Goal: Transaction & Acquisition: Download file/media

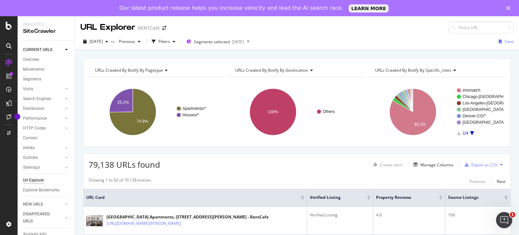
click at [352, 41] on div "[DATE] vs Previous Filters Segments selected [DATE] Save" at bounding box center [297, 43] width 444 height 14
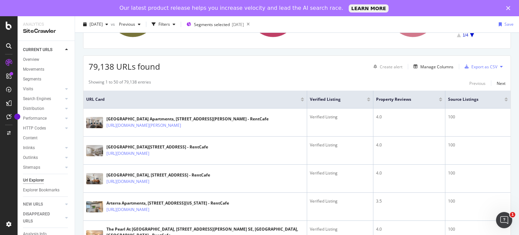
scroll to position [101, 0]
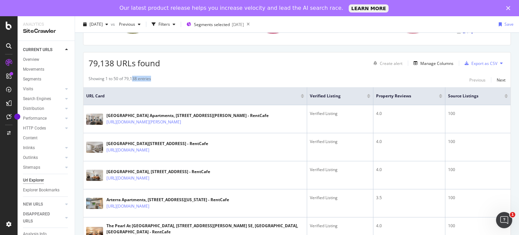
drag, startPoint x: 153, startPoint y: 81, endPoint x: 131, endPoint y: 80, distance: 21.3
click at [131, 80] on div "Showing 1 to 50 of 79,138 entries Previous Next" at bounding box center [296, 80] width 427 height 8
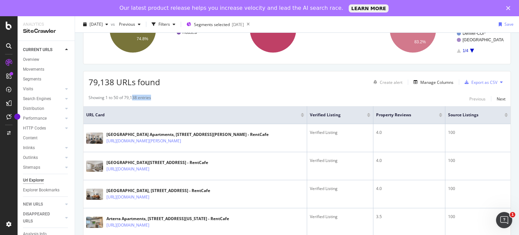
scroll to position [68, 0]
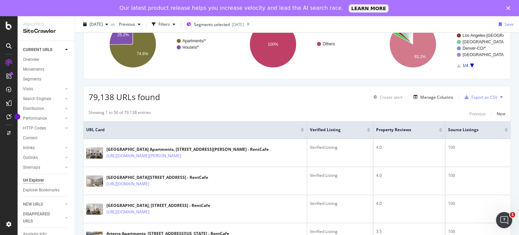
click at [339, 109] on div "Showing 1 to 50 of 79,138 entries Previous Next" at bounding box center [296, 113] width 427 height 8
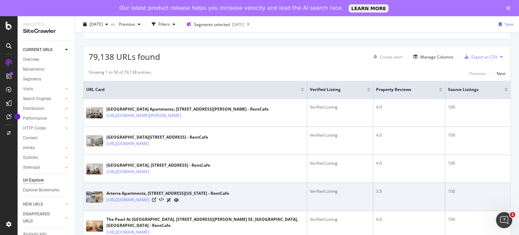
scroll to position [34, 0]
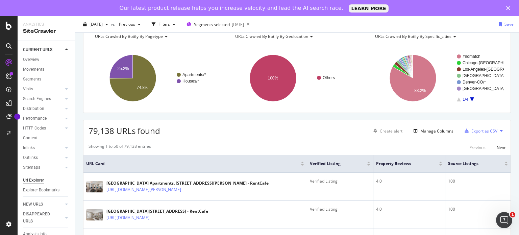
click at [237, 132] on div "79,138 URLs found Create alert Manage Columns Export as CSV" at bounding box center [296, 128] width 427 height 17
click at [483, 130] on div "Export as CSV" at bounding box center [484, 131] width 26 height 6
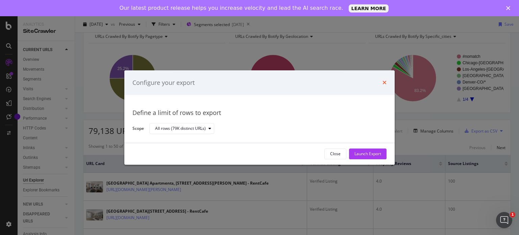
click at [384, 81] on icon "times" at bounding box center [384, 82] width 4 height 5
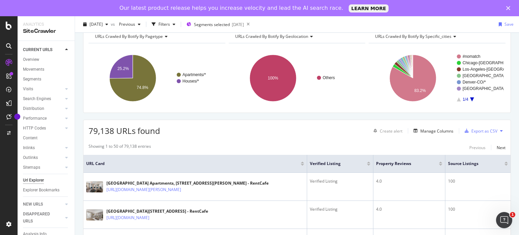
click at [318, 133] on div "79,138 URLs found Create alert Manage Columns Export as CSV" at bounding box center [296, 128] width 427 height 17
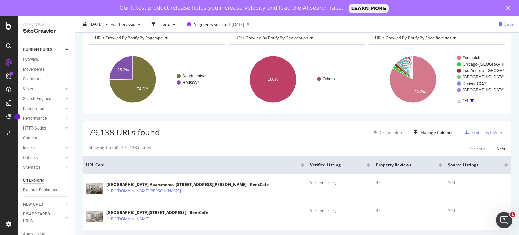
scroll to position [0, 0]
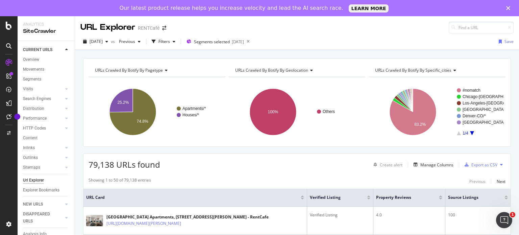
click at [287, 155] on div "79,138 URLs found Create alert Manage Columns Export as CSV" at bounding box center [296, 162] width 427 height 17
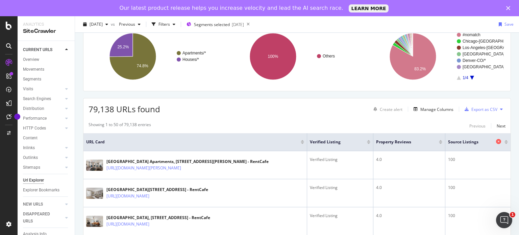
scroll to position [68, 0]
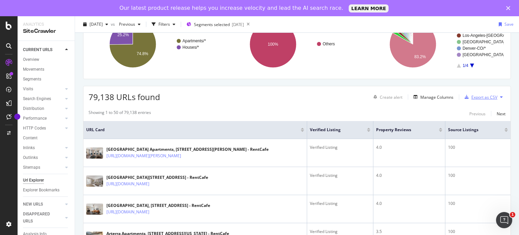
click at [482, 97] on div "Export as CSV" at bounding box center [484, 97] width 26 height 6
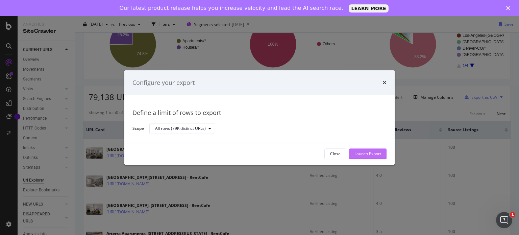
click at [370, 155] on div "Launch Export" at bounding box center [367, 154] width 27 height 6
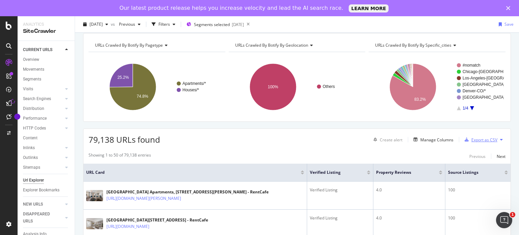
scroll to position [0, 0]
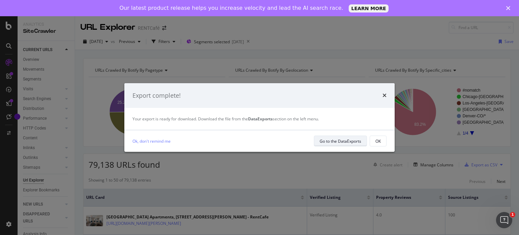
click at [334, 142] on div "Go to the DataExports" at bounding box center [340, 141] width 42 height 6
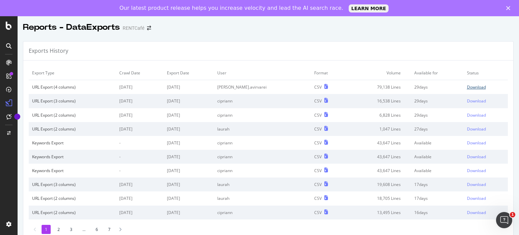
drag, startPoint x: 468, startPoint y: 86, endPoint x: 449, endPoint y: 83, distance: 19.5
click at [468, 86] on div "Download" at bounding box center [476, 87] width 19 height 6
